Goal: Browse casually: Explore the website without a specific task or goal

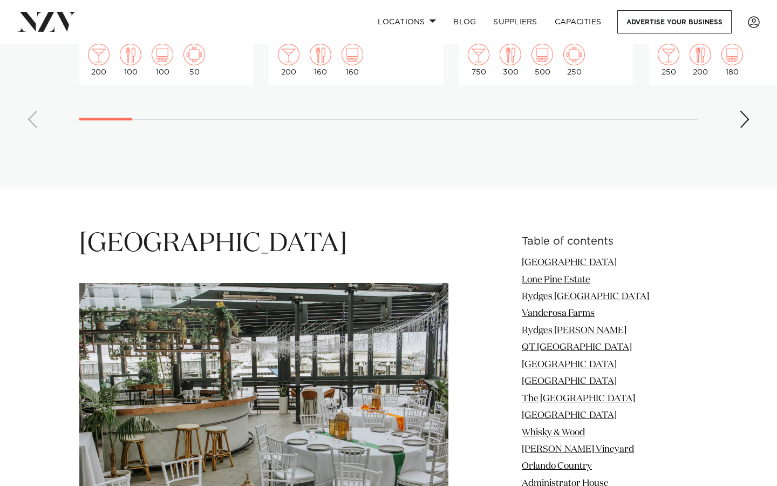
scroll to position [1174, 0]
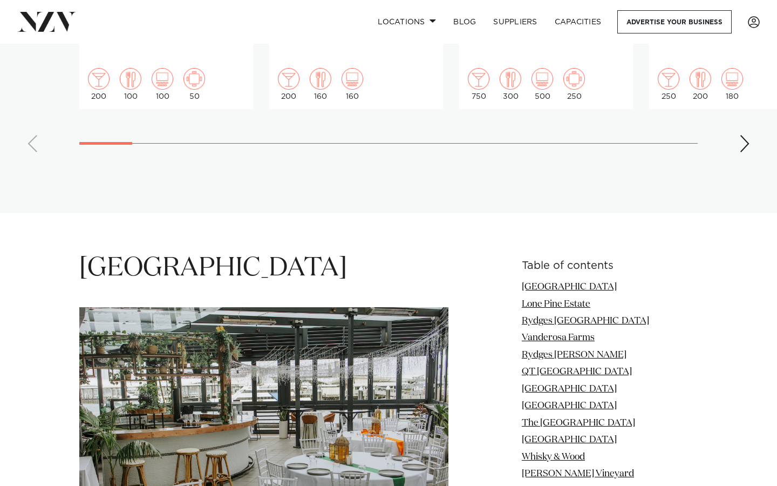
click at [405, 135] on div "Next slide" at bounding box center [744, 143] width 11 height 17
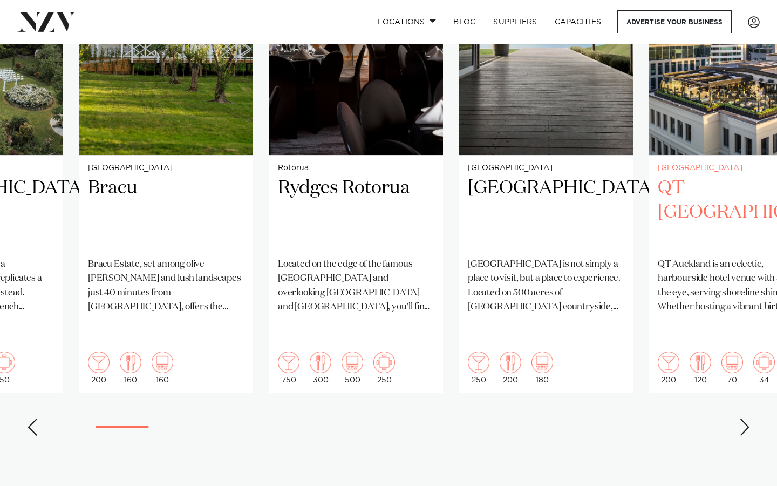
scroll to position [892, 0]
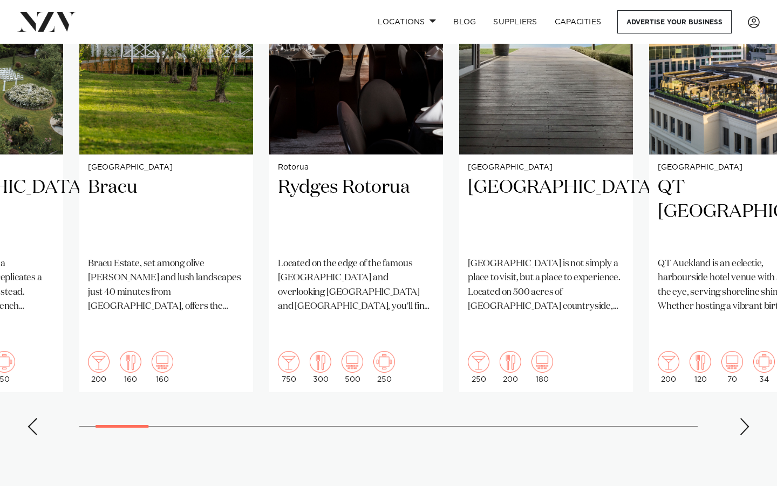
click at [405, 399] on div "Next slide" at bounding box center [744, 426] width 11 height 17
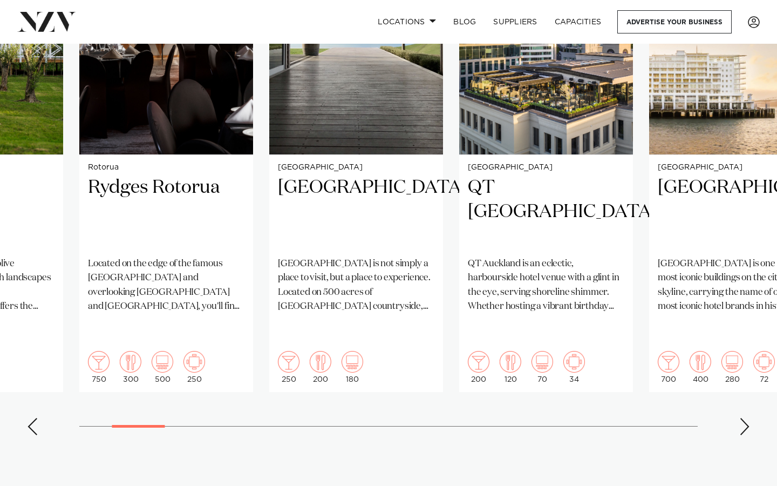
click at [405, 399] on div "Next slide" at bounding box center [744, 426] width 11 height 17
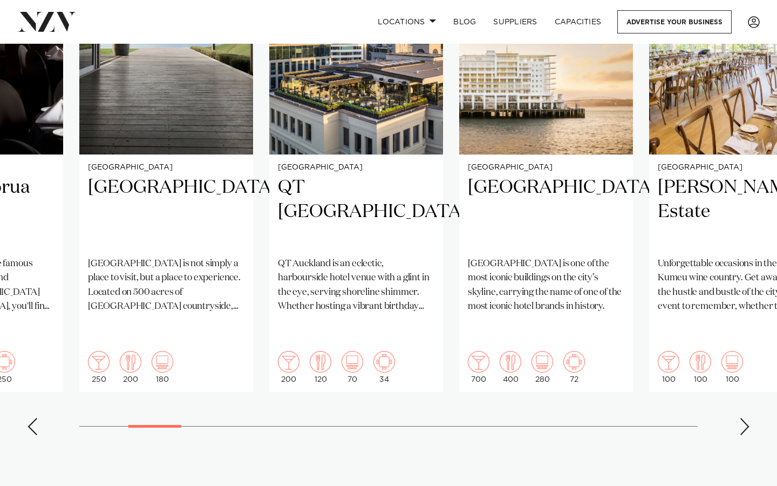
click at [405, 399] on div "Next slide" at bounding box center [744, 426] width 11 height 17
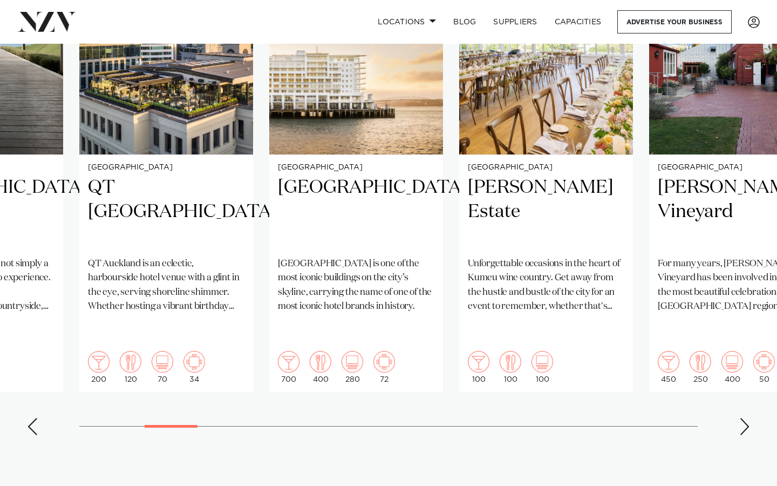
click at [405, 399] on div "Next slide" at bounding box center [744, 426] width 11 height 17
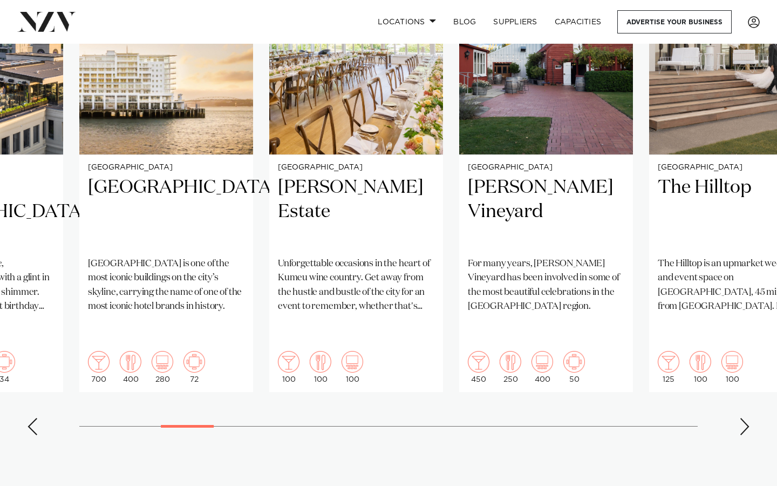
click at [405, 399] on div "Next slide" at bounding box center [744, 426] width 11 height 17
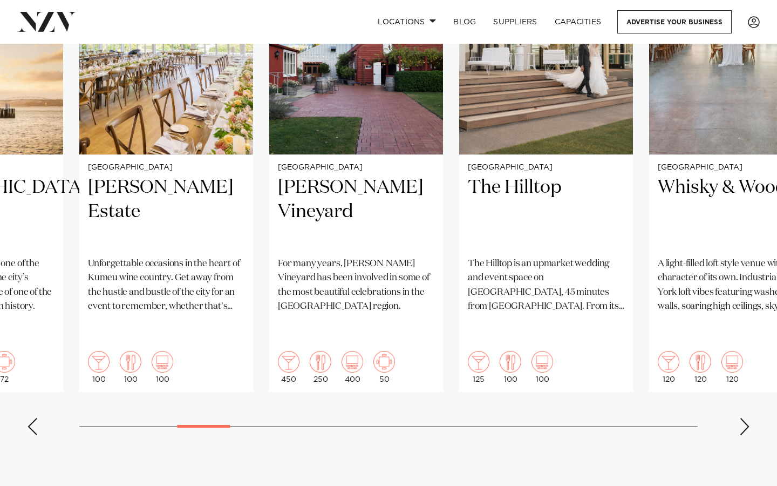
click at [405, 399] on div "Next slide" at bounding box center [744, 426] width 11 height 17
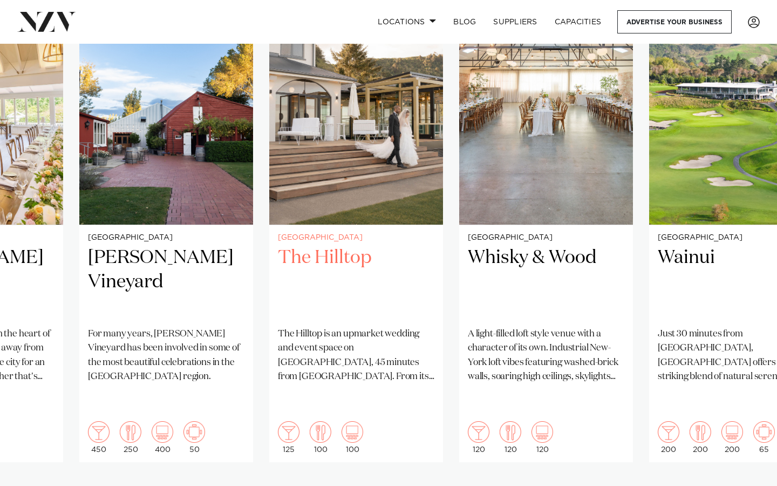
scroll to position [824, 0]
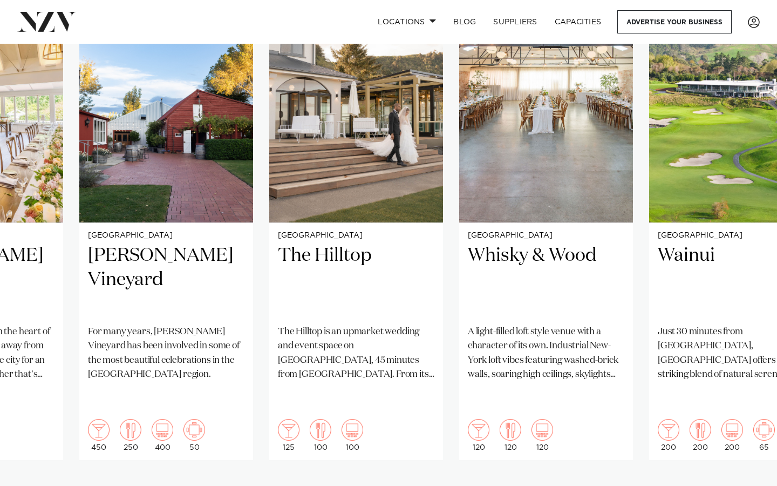
click at [405, 399] on div "Next slide" at bounding box center [744, 494] width 11 height 17
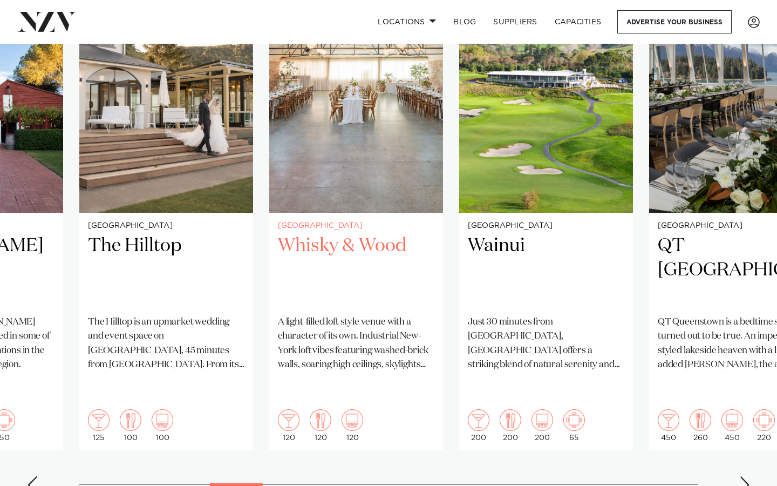
scroll to position [840, 0]
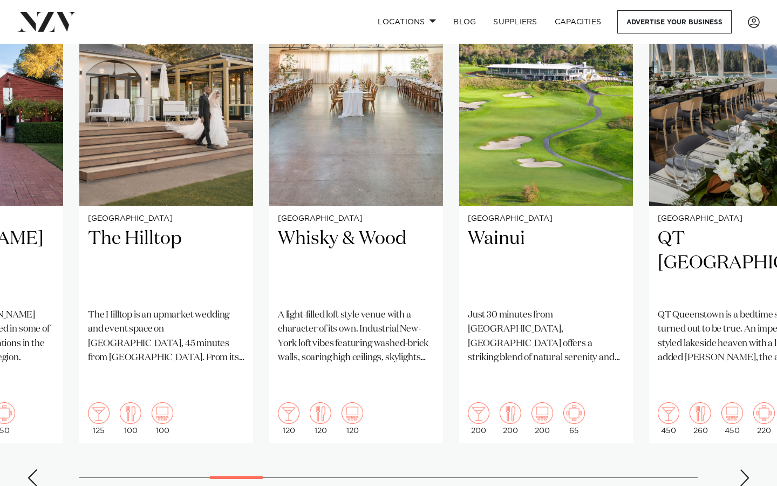
click at [405, 399] on div "Next slide" at bounding box center [744, 477] width 11 height 17
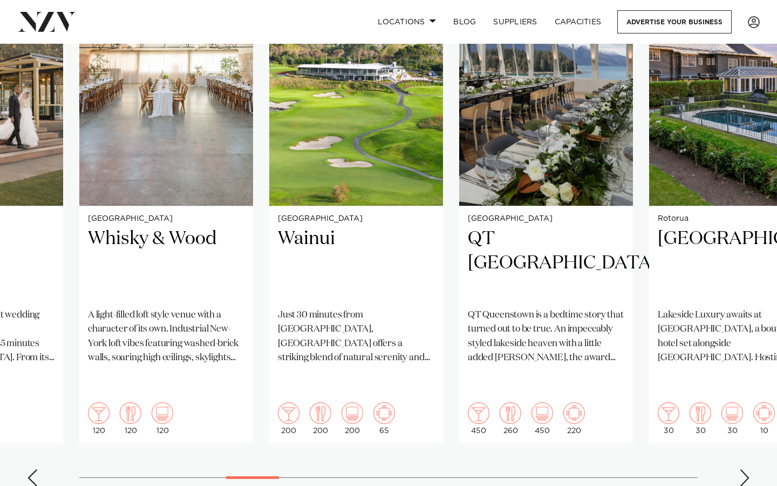
click at [405, 399] on div "Next slide" at bounding box center [744, 477] width 11 height 17
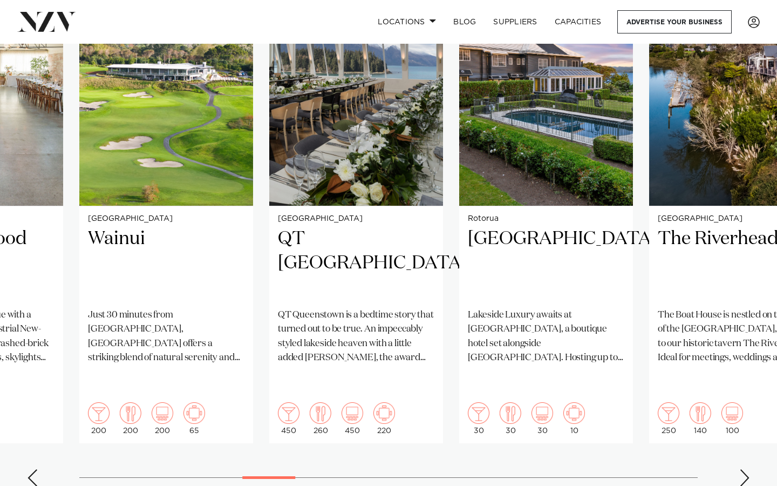
click at [405, 399] on div "Next slide" at bounding box center [744, 477] width 11 height 17
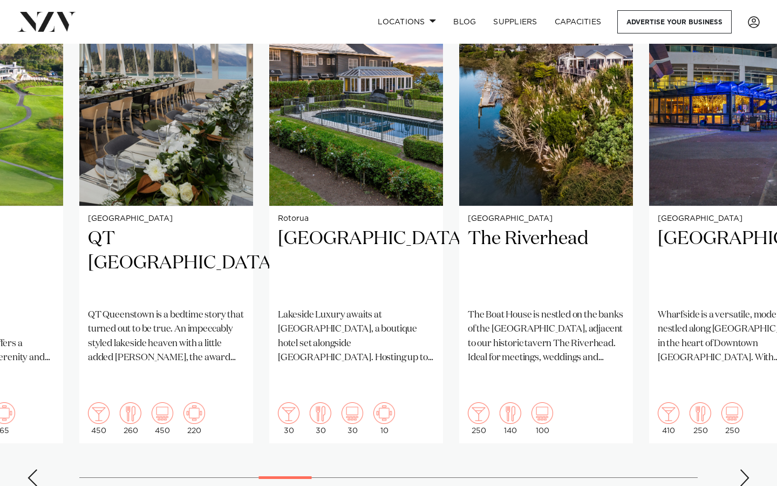
click at [405, 399] on div "Next slide" at bounding box center [744, 477] width 11 height 17
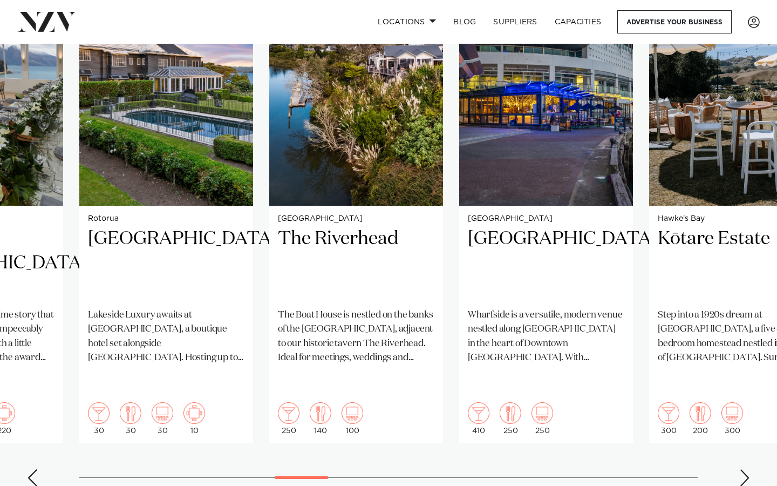
click at [405, 399] on div "Next slide" at bounding box center [744, 477] width 11 height 17
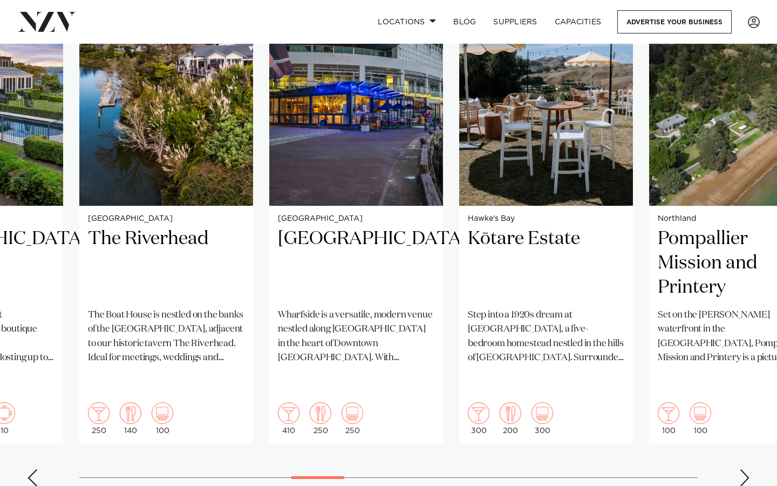
click at [405, 399] on div "Next slide" at bounding box center [744, 477] width 11 height 17
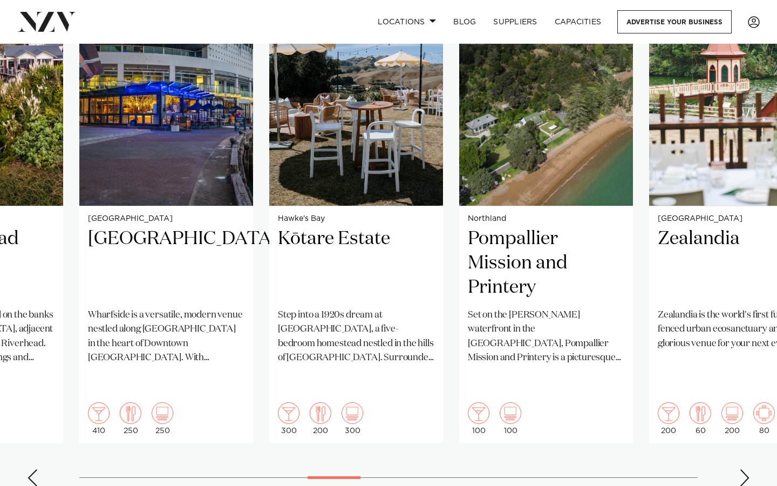
click at [405, 399] on div "Next slide" at bounding box center [744, 477] width 11 height 17
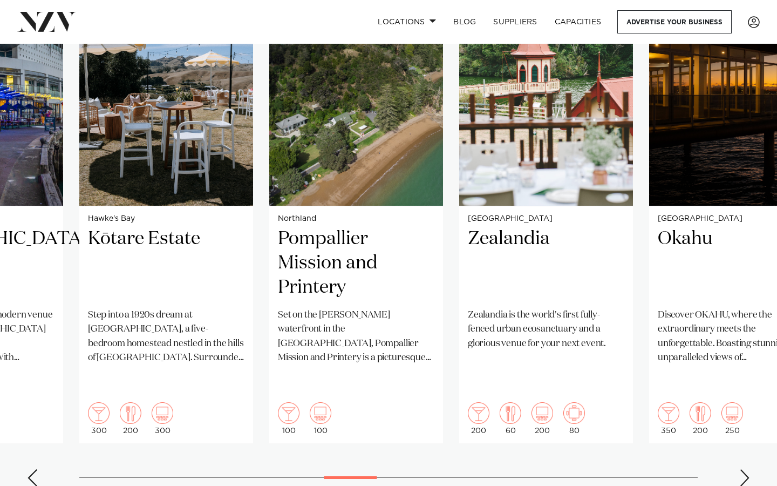
click at [405, 399] on div "Next slide" at bounding box center [744, 477] width 11 height 17
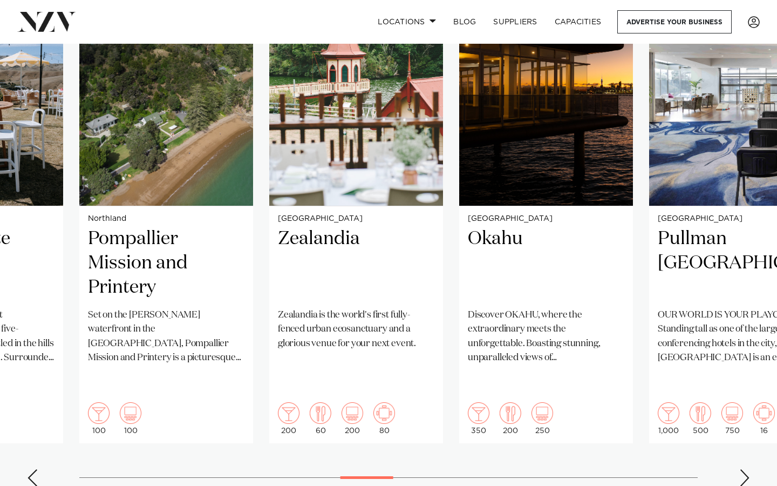
click at [405, 399] on div "Next slide" at bounding box center [744, 477] width 11 height 17
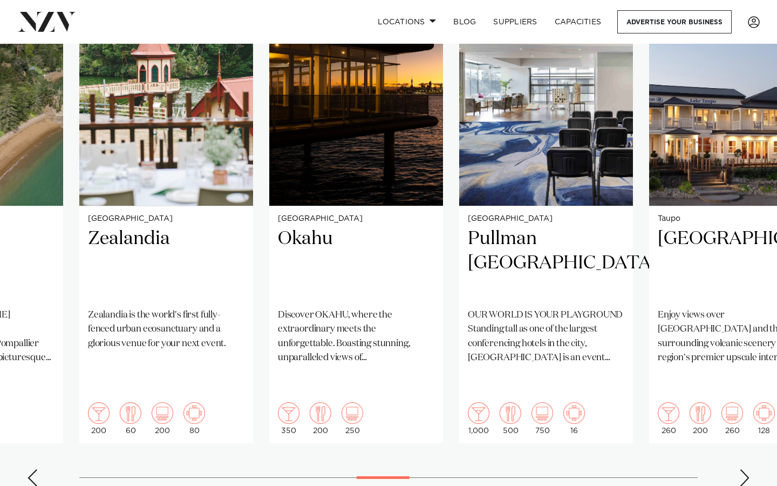
click at [405, 399] on div "Next slide" at bounding box center [744, 477] width 11 height 17
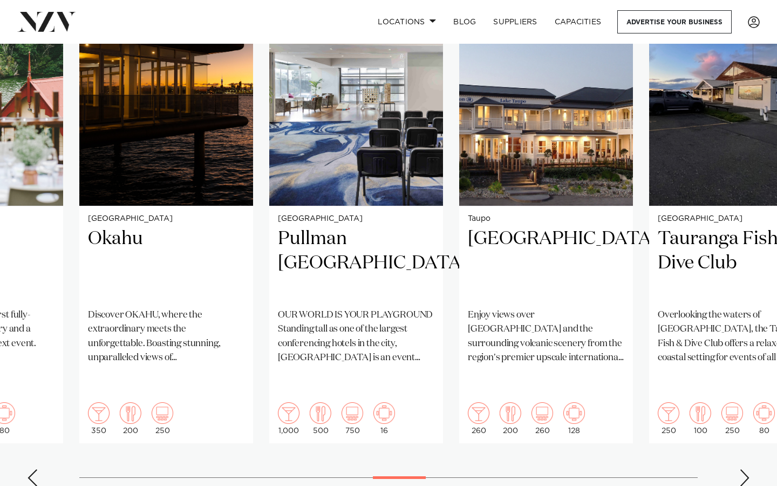
click at [405, 399] on div "Next slide" at bounding box center [744, 477] width 11 height 17
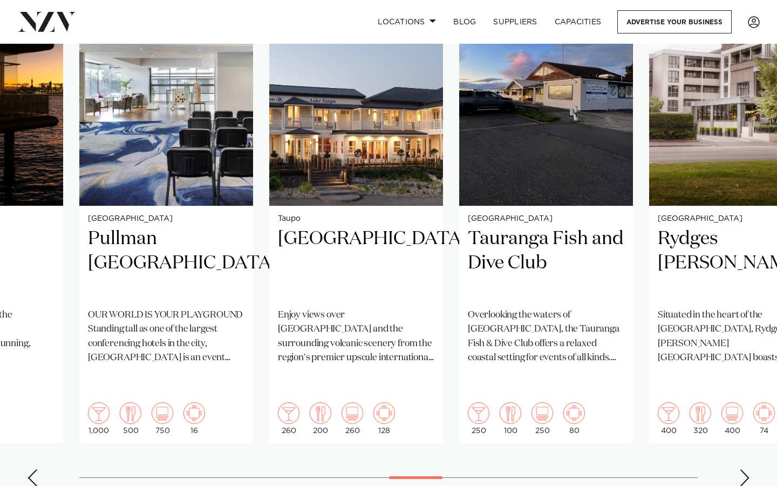
click at [405, 399] on div "Next slide" at bounding box center [744, 477] width 11 height 17
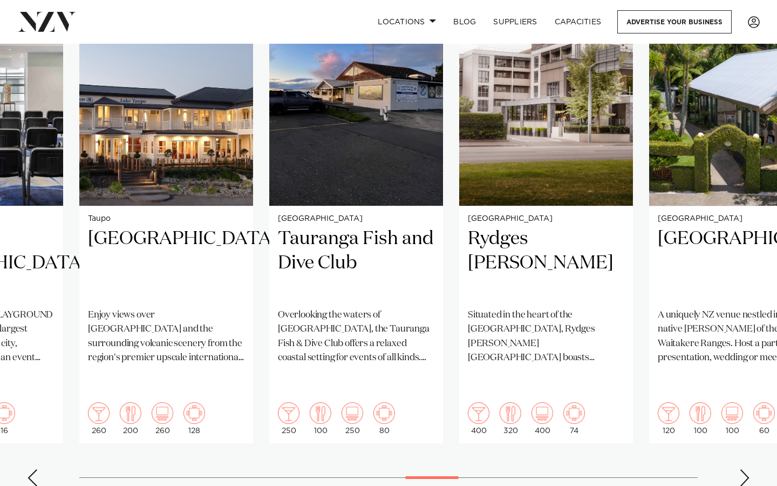
click at [405, 399] on div "Next slide" at bounding box center [744, 477] width 11 height 17
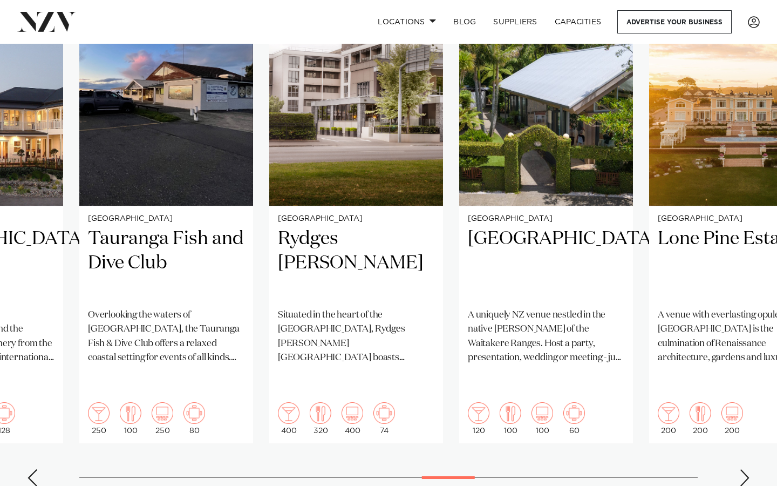
click at [405, 399] on div "Next slide" at bounding box center [744, 477] width 11 height 17
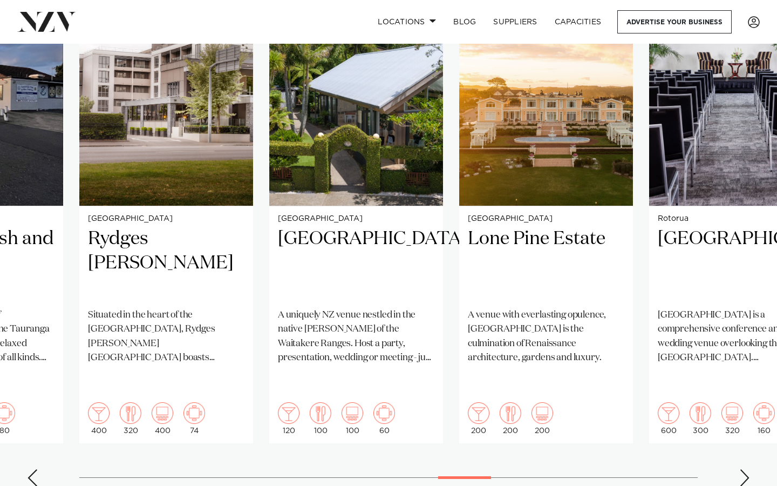
click at [405, 399] on div "Next slide" at bounding box center [744, 477] width 11 height 17
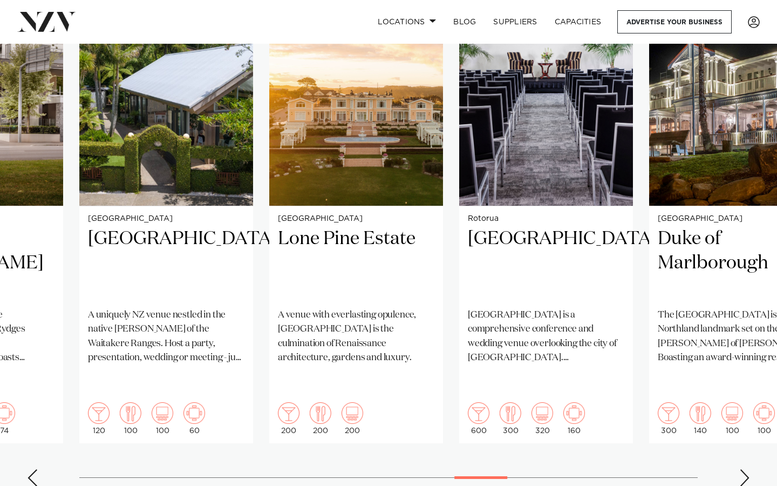
click at [405, 399] on div "Next slide" at bounding box center [744, 477] width 11 height 17
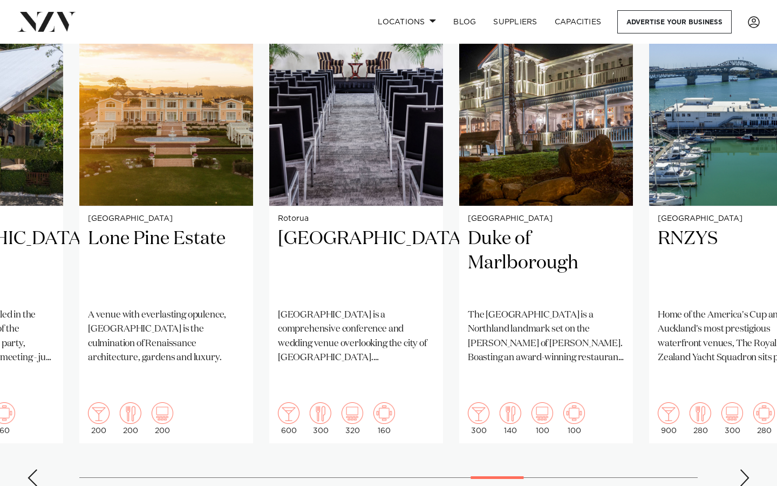
click at [405, 399] on div "Next slide" at bounding box center [744, 477] width 11 height 17
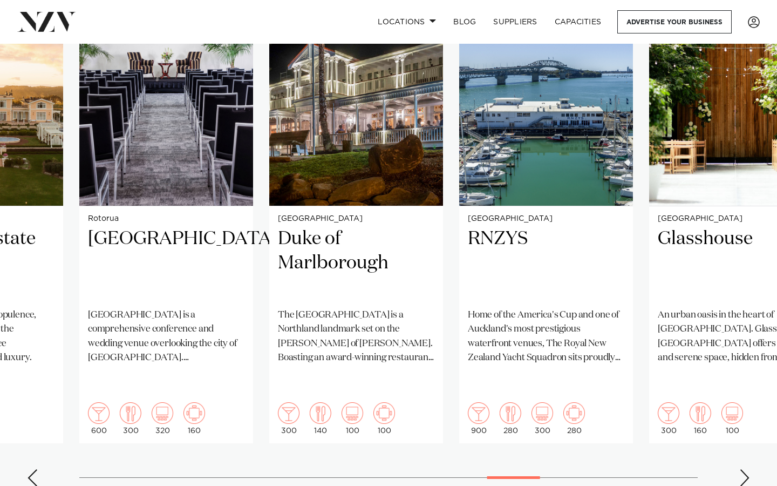
click at [405, 399] on div "Next slide" at bounding box center [744, 477] width 11 height 17
